Goal: Communication & Community: Share content

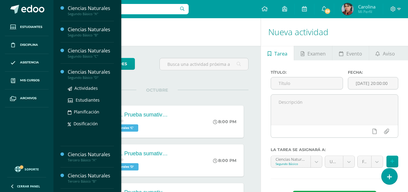
click at [101, 73] on div "Ciencias Naturales" at bounding box center [91, 72] width 46 height 7
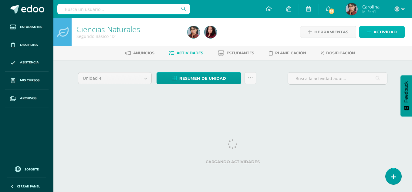
click at [384, 32] on span "Actividad" at bounding box center [385, 31] width 23 height 11
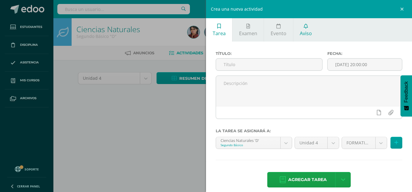
click at [307, 32] on span "Aviso" at bounding box center [306, 33] width 12 height 7
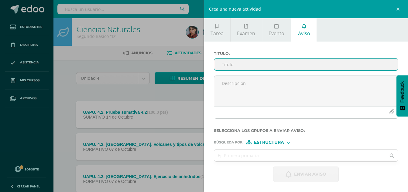
click at [244, 68] on input "Titulo :" at bounding box center [306, 65] width 184 height 12
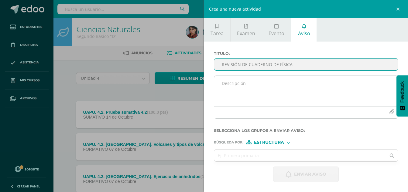
type input "REVISIÓN DE CUADERNO DE FÍSICA"
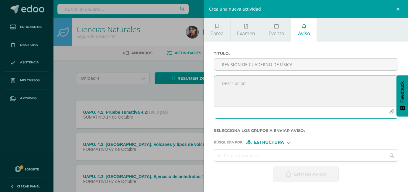
click at [269, 85] on textarea at bounding box center [306, 91] width 184 height 30
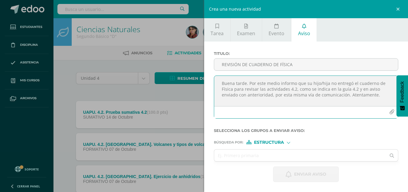
type textarea "Buena tarde. Por este medio informo que su hijo/hija no entregó el cuaderno de …"
click at [288, 145] on form "Titulo : REVISIÓN DE CUADERNO DE FÍSICA Buena tarde. Por este medio informo que…" at bounding box center [306, 116] width 185 height 131
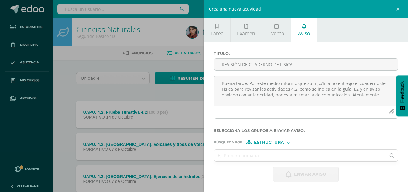
click at [288, 141] on div "Estructura" at bounding box center [269, 142] width 46 height 4
click at [271, 158] on span "Persona" at bounding box center [271, 158] width 22 height 3
click at [256, 158] on input "text" at bounding box center [300, 156] width 172 height 12
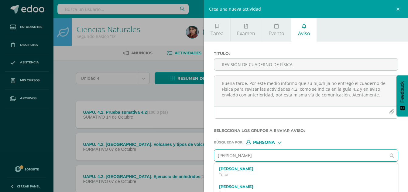
type input "sophía lopez dominguez"
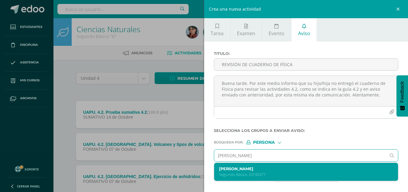
click at [257, 172] on div "Sophía López Domínguez Segundo Básico 20190377" at bounding box center [302, 172] width 167 height 11
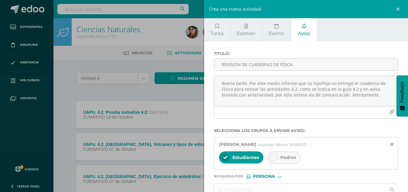
click at [276, 159] on div at bounding box center [273, 157] width 9 height 9
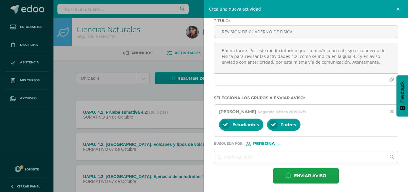
scroll to position [34, 0]
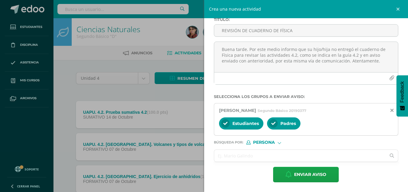
click at [254, 155] on input "text" at bounding box center [300, 156] width 172 height 12
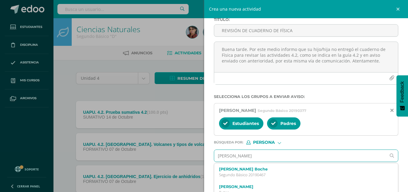
type input "karlo santiago thomp"
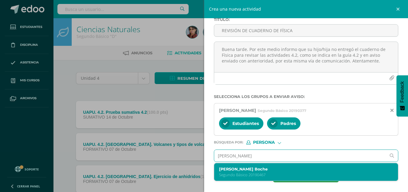
click at [271, 174] on p "Segundo Básico 20190467" at bounding box center [302, 174] width 167 height 5
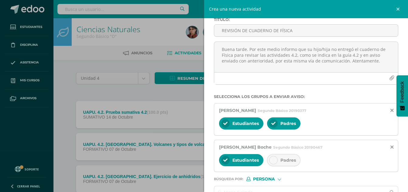
click at [288, 162] on span "Padres" at bounding box center [287, 160] width 15 height 5
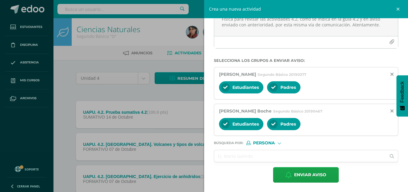
scroll to position [70, 0]
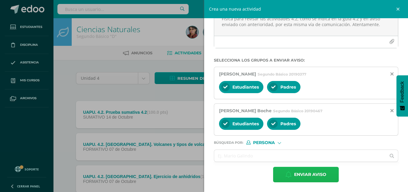
click at [320, 175] on span "Enviar aviso" at bounding box center [310, 174] width 32 height 15
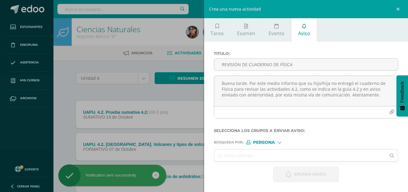
scroll to position [0, 0]
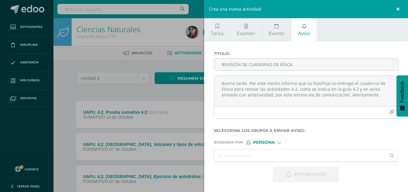
click at [395, 8] on link at bounding box center [399, 9] width 18 height 18
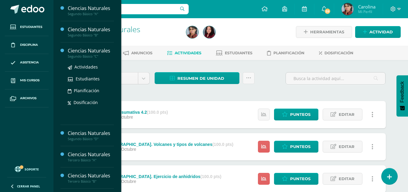
click at [89, 51] on div "Ciencias Naturales" at bounding box center [91, 50] width 46 height 7
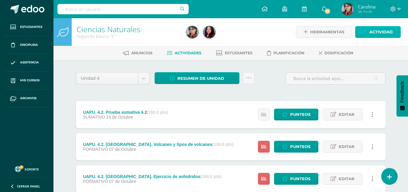
click at [379, 32] on span "Actividad" at bounding box center [380, 31] width 23 height 11
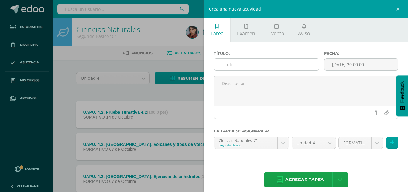
click at [243, 68] on input "text" at bounding box center [266, 65] width 105 height 12
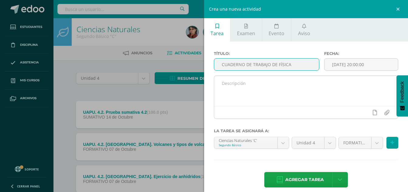
type input "CUADERNO DE TRABAJO DE FÍSICA"
click at [274, 93] on textarea at bounding box center [306, 91] width 184 height 30
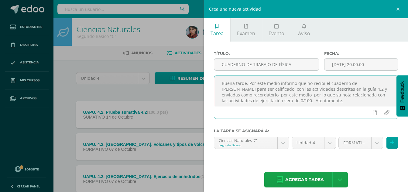
drag, startPoint x: 367, startPoint y: 100, endPoint x: 217, endPoint y: 81, distance: 150.9
click at [217, 81] on textarea "Buena tarde. Por este medio informo que no recibí el cuaderno de Sara Abigail J…" at bounding box center [306, 91] width 184 height 30
click at [372, 100] on textarea "Buena tarde. Por este medio informo que no recibí el cuaderno de Sara Abigail J…" at bounding box center [306, 91] width 184 height 30
click at [357, 102] on textarea "Buena tarde. Por este medio informo que no recibí el cuaderno de Sara Abigail J…" at bounding box center [306, 91] width 184 height 30
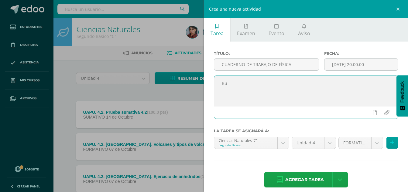
type textarea "B"
click at [303, 65] on input "CUADERNO DE TRABAJO DE FÍSICA" at bounding box center [266, 65] width 105 height 12
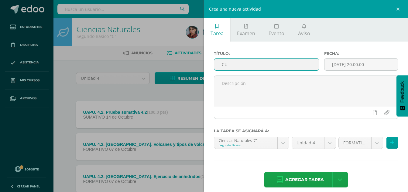
type input "C"
click at [307, 29] on link "Aviso" at bounding box center [303, 29] width 25 height 23
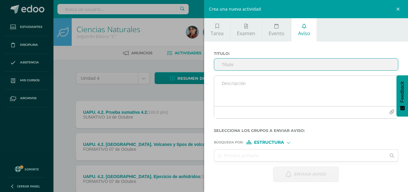
click at [292, 85] on textarea at bounding box center [306, 91] width 184 height 30
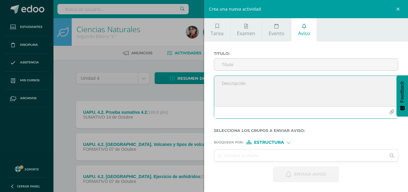
paste textarea "Buena tarde. Por este medio informo que no recibí el cuaderno de Sara Abigail J…"
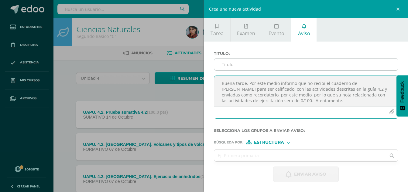
type textarea "Buena tarde. Por este medio informo que no recibí el cuaderno de Sara Abigail J…"
click at [294, 68] on input "Titulo :" at bounding box center [306, 65] width 184 height 12
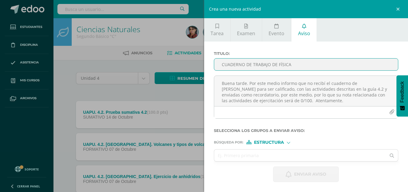
type input "CUADERNO DE TRABAJO DE FÍSICA"
click at [288, 146] on form "Titulo : CUADERNO DE TRABAJO DE FÍSICA Buena tarde. Por este medio informo que …" at bounding box center [306, 116] width 185 height 131
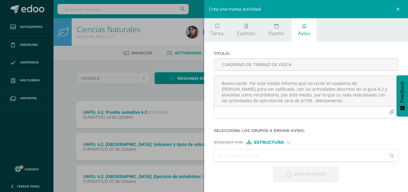
click at [288, 142] on div at bounding box center [288, 142] width 3 height 3
click at [279, 157] on span "Persona" at bounding box center [271, 158] width 22 height 3
click at [279, 157] on input "text" at bounding box center [300, 156] width 172 height 12
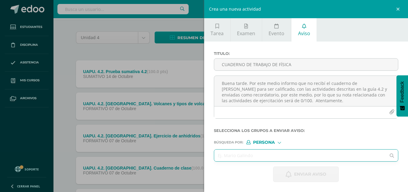
scroll to position [121, 0]
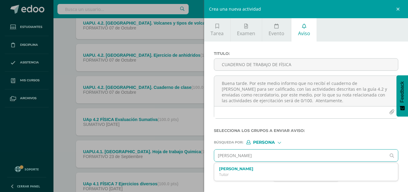
type input "SARA ABIGAIL JEREZ"
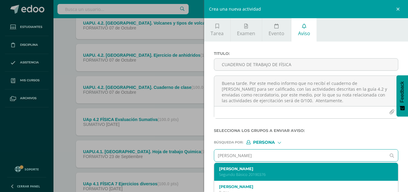
click at [273, 169] on label "Sarah Abbigail Jerez Valdez" at bounding box center [302, 169] width 167 height 5
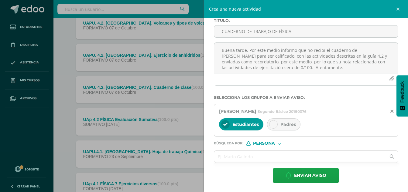
scroll to position [34, 0]
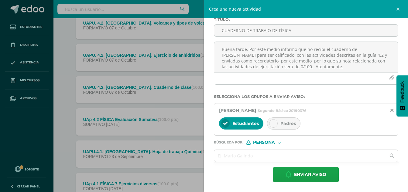
click at [280, 124] on span "Padres" at bounding box center [287, 123] width 15 height 5
click at [285, 157] on input "text" at bounding box center [300, 156] width 172 height 12
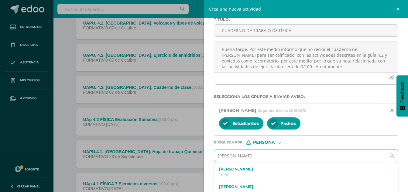
type input "ISABEL ORTIZ"
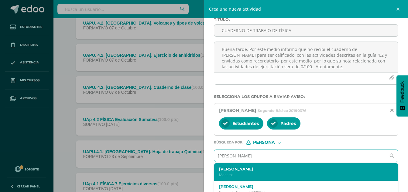
click at [267, 172] on div "Isabel Ortiz Bran Maestro" at bounding box center [302, 172] width 167 height 11
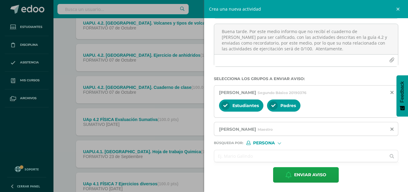
scroll to position [52, 0]
click at [286, 158] on input "text" at bounding box center [300, 156] width 172 height 12
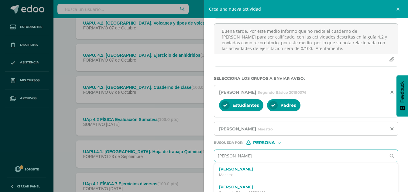
type input "CAROLINA VELASQU"
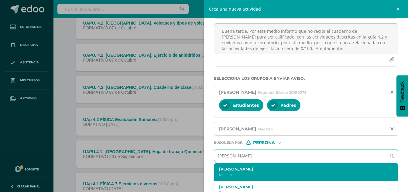
click at [261, 176] on p "Maestro" at bounding box center [302, 174] width 167 height 5
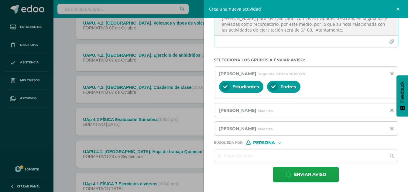
scroll to position [2, 0]
drag, startPoint x: 302, startPoint y: 31, endPoint x: 319, endPoint y: 29, distance: 17.2
click at [319, 29] on textarea "Buena tarde. Por este medio informo que no recibí el cuaderno de Sara Abigail J…" at bounding box center [306, 20] width 184 height 30
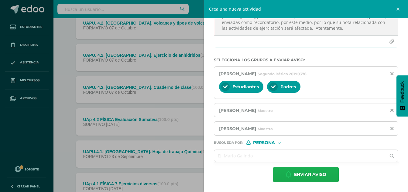
type textarea "Buena tarde. Por este medio informo que no recibí el cuaderno de Sara Abigail J…"
click at [324, 176] on button "Enviar aviso" at bounding box center [306, 174] width 66 height 15
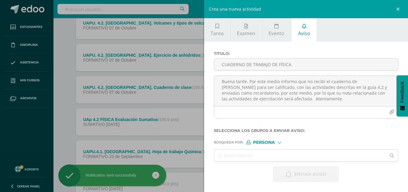
scroll to position [0, 0]
